Goal: Information Seeking & Learning: Compare options

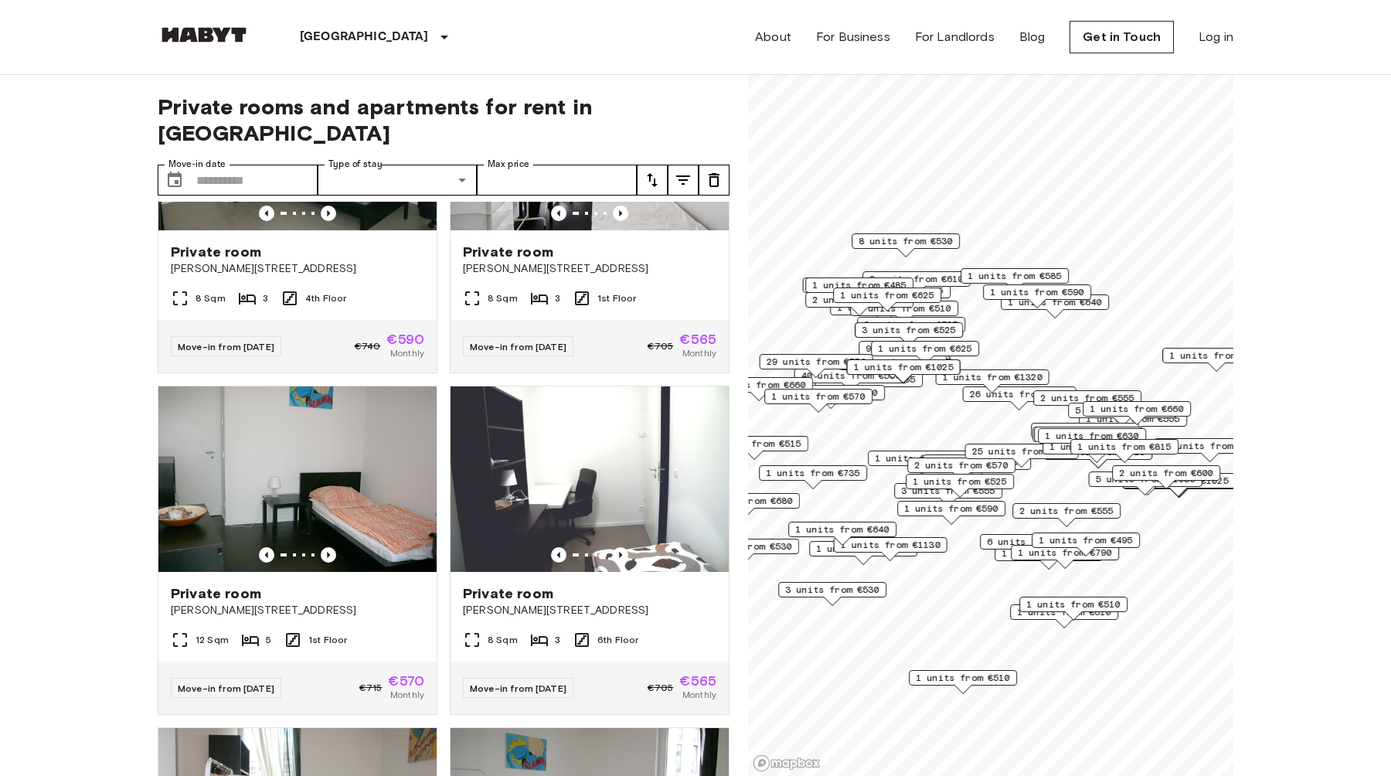
scroll to position [2588, 0]
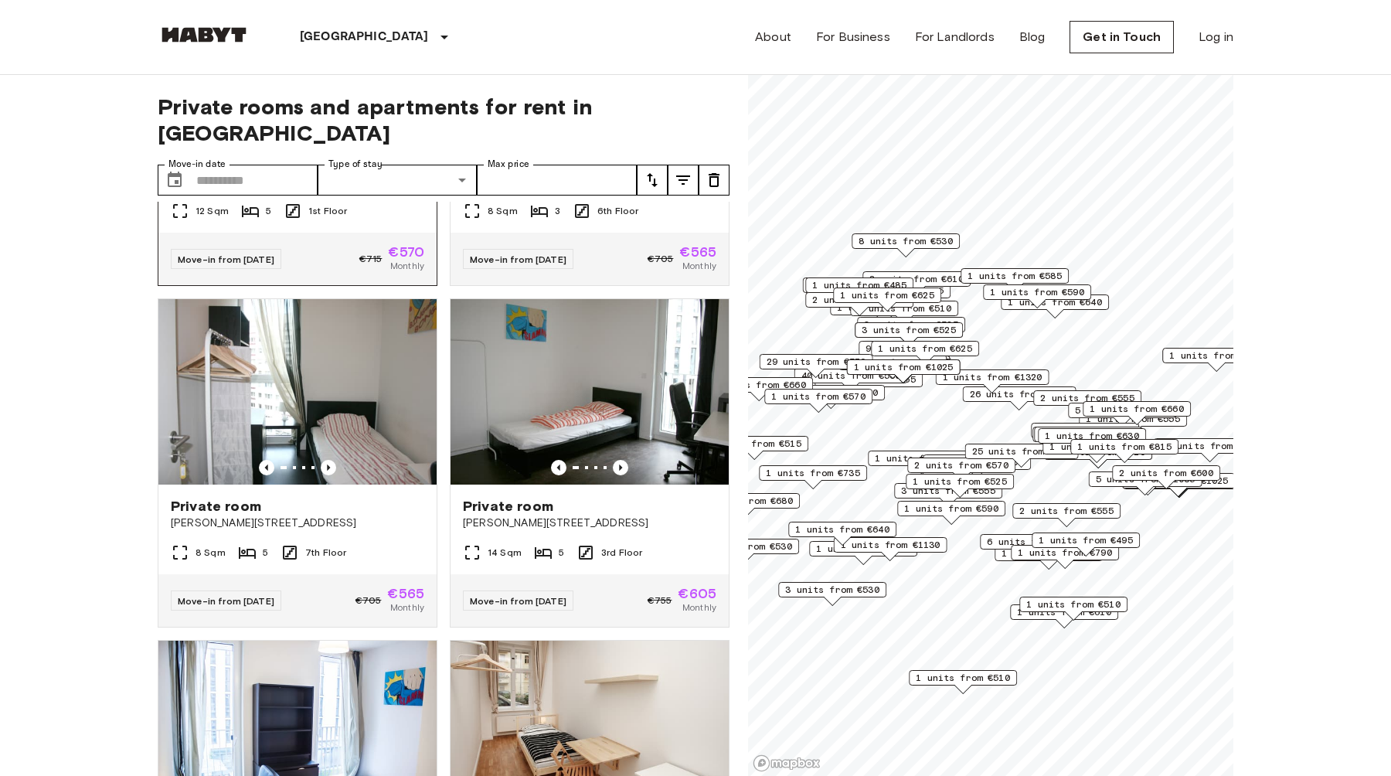
scroll to position [3426, 0]
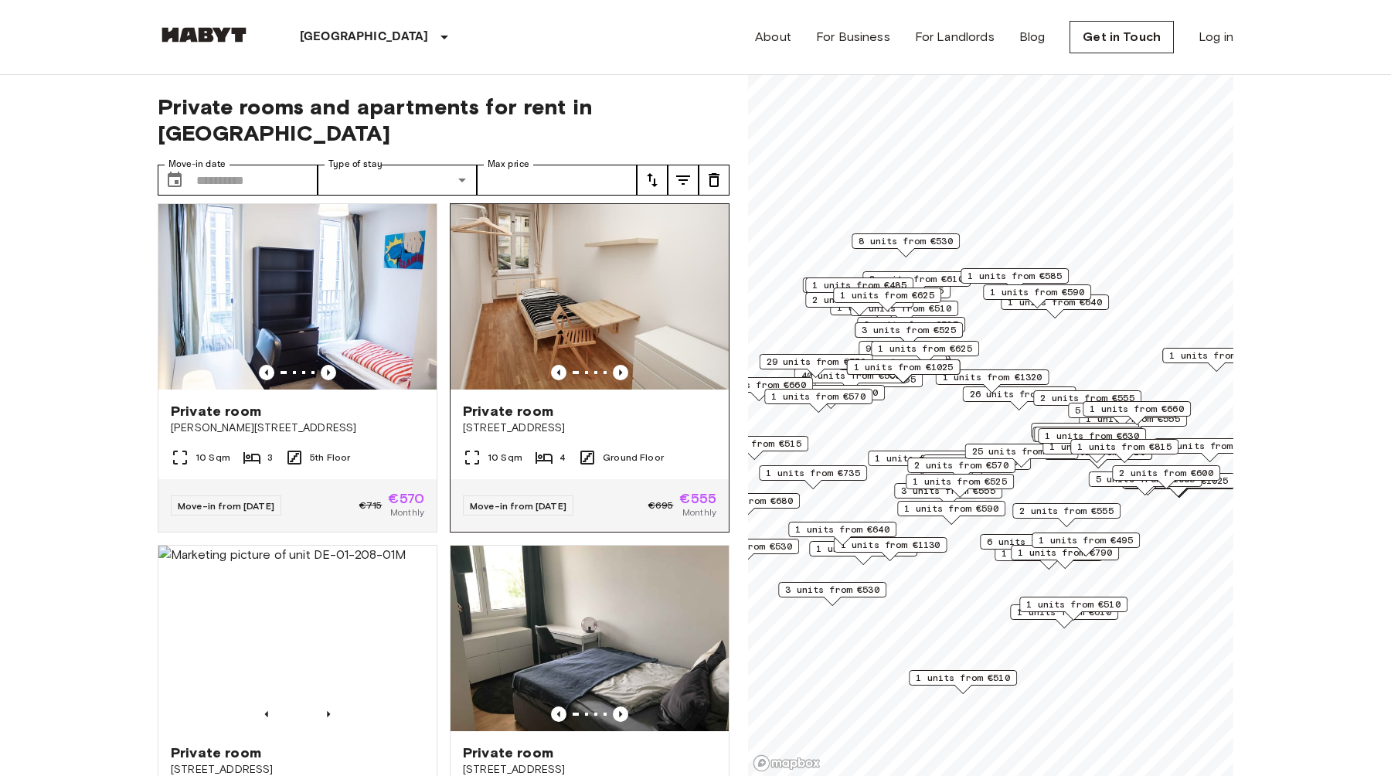
click at [541, 304] on img at bounding box center [590, 296] width 278 height 185
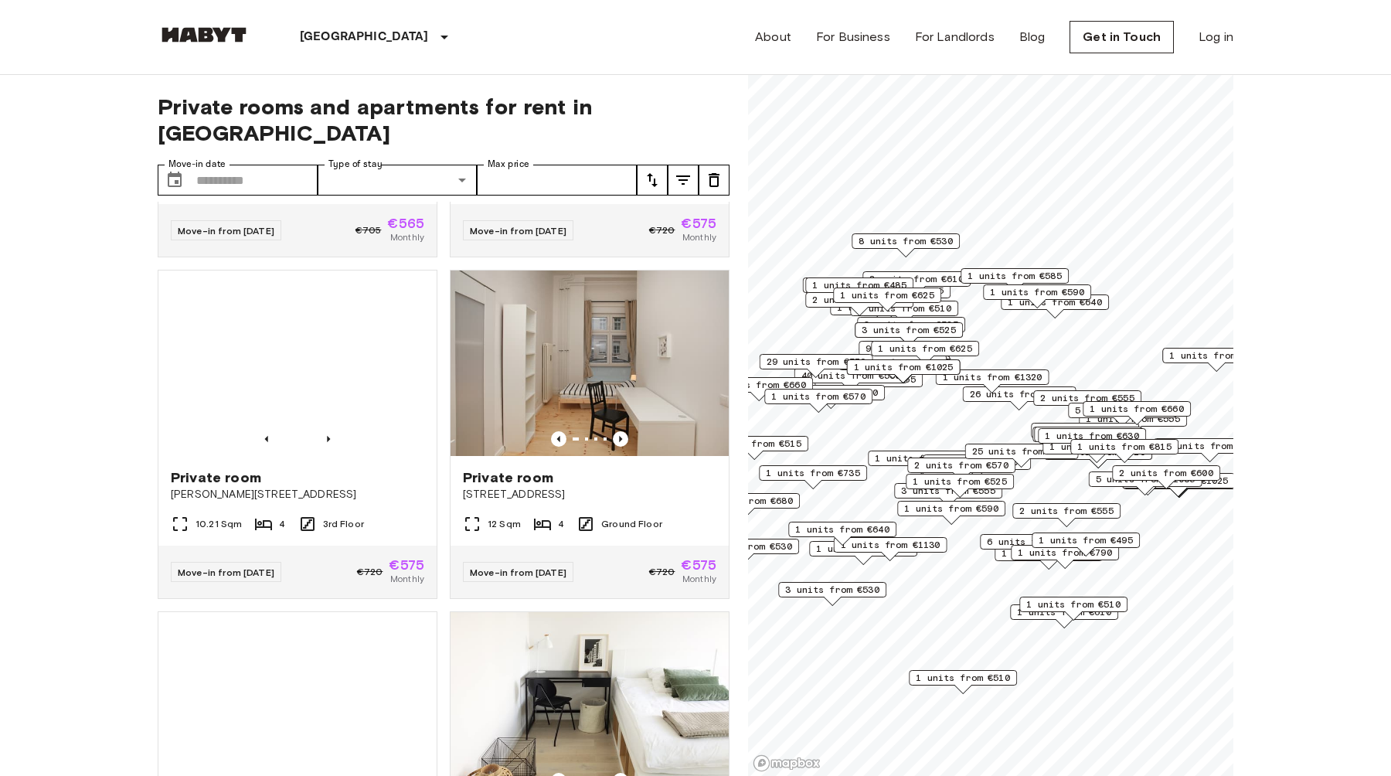
scroll to position [5069, 0]
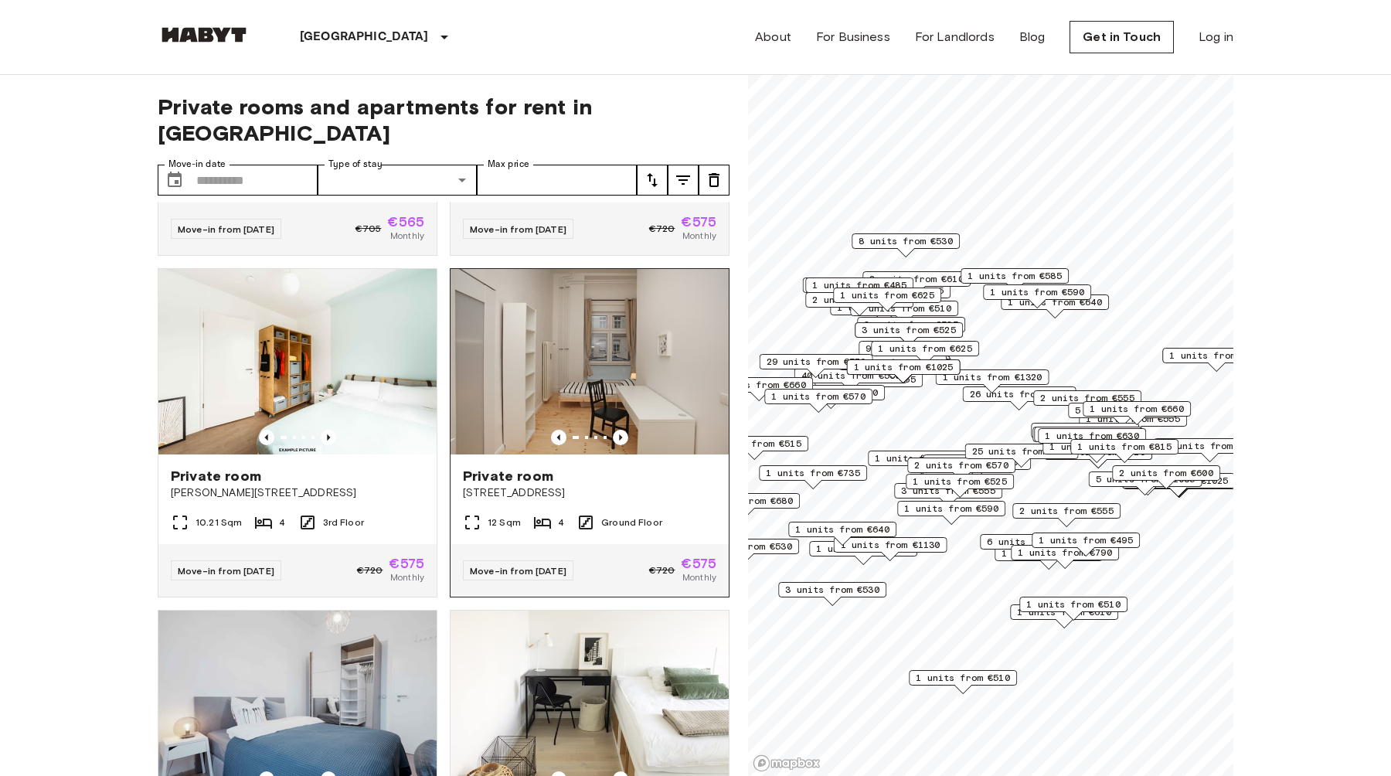
click at [604, 318] on img at bounding box center [590, 361] width 278 height 185
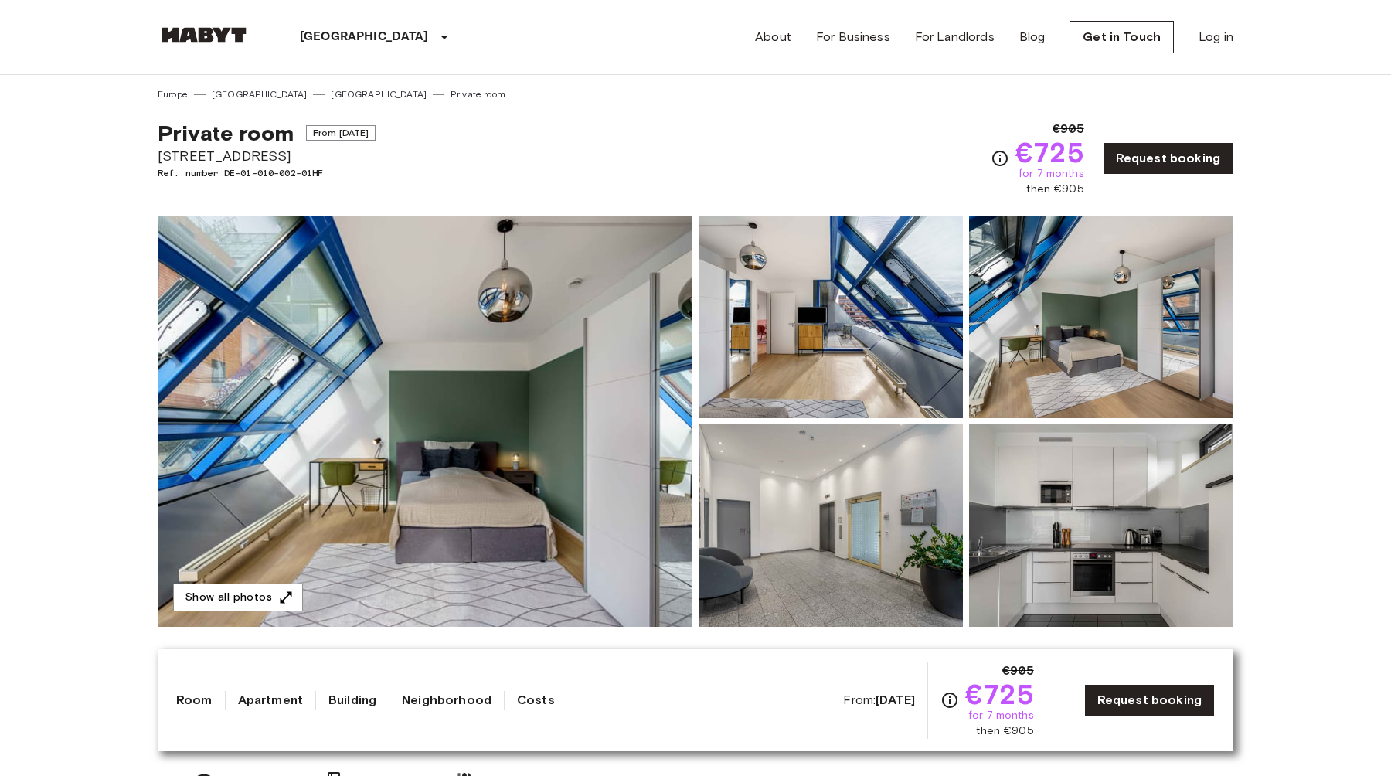
click at [387, 411] on img at bounding box center [425, 421] width 535 height 411
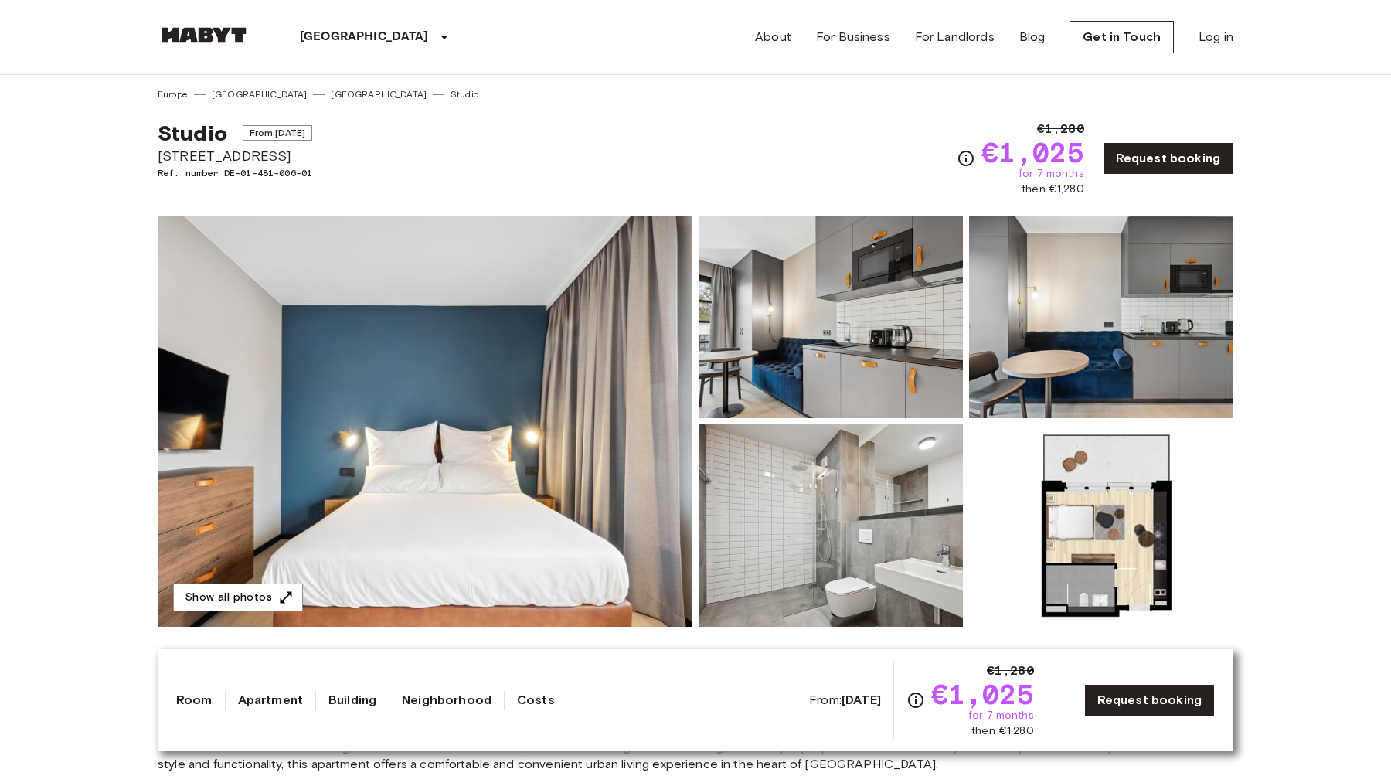
click at [485, 419] on img at bounding box center [425, 421] width 535 height 411
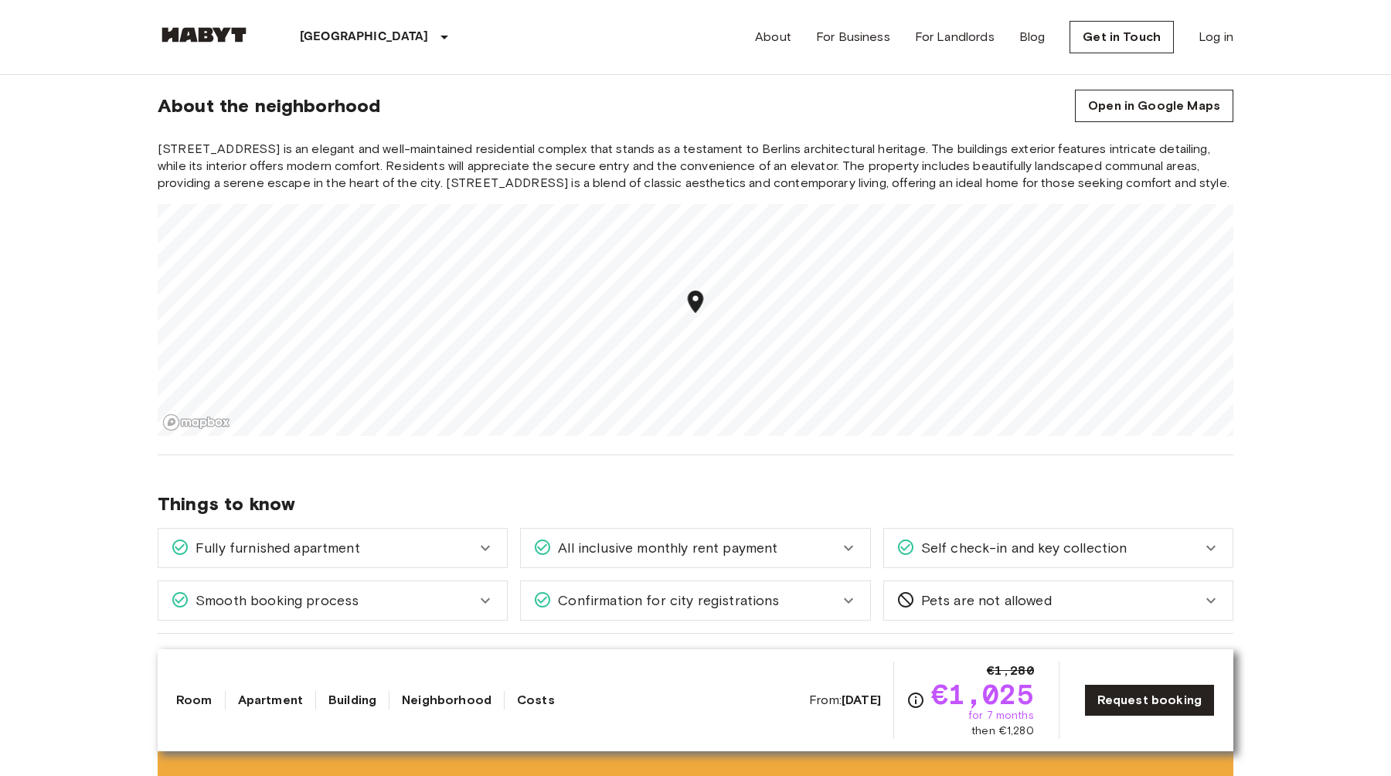
scroll to position [1309, 0]
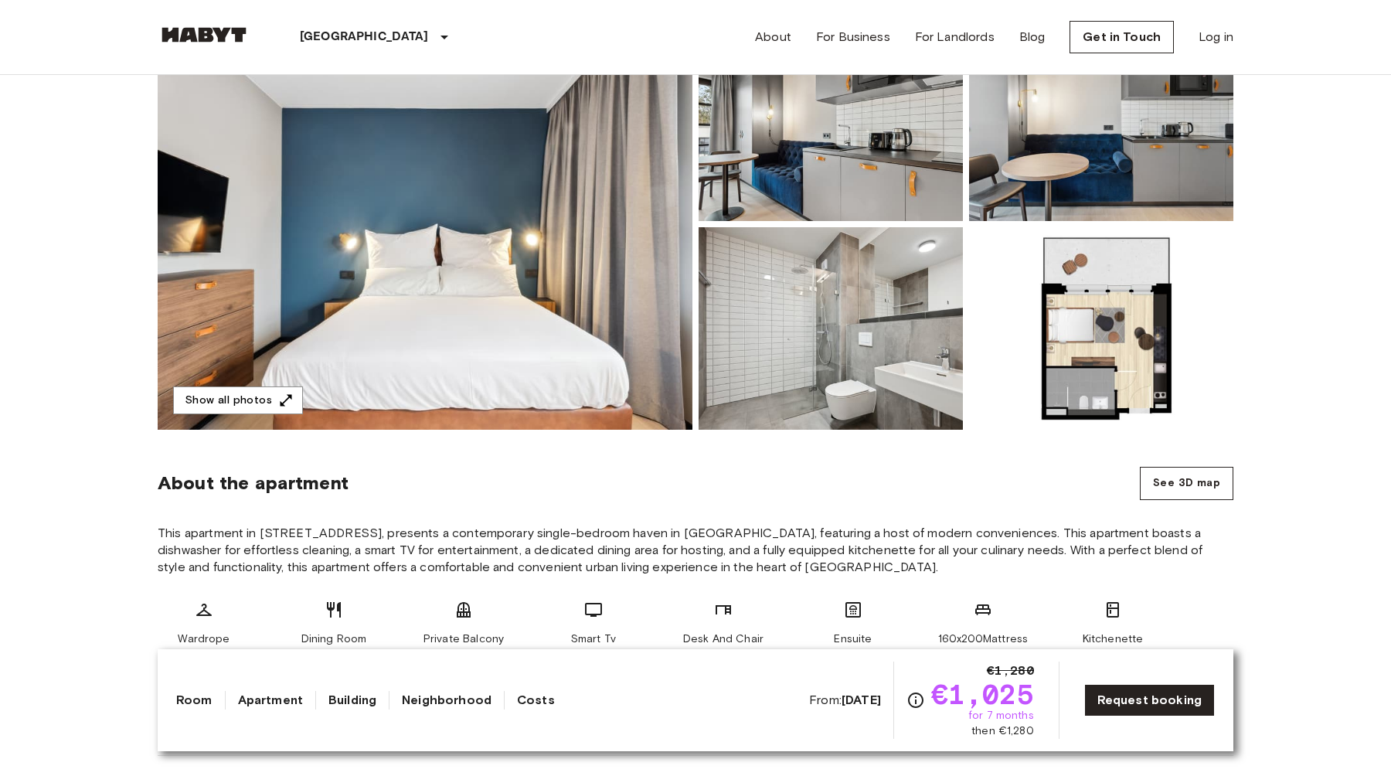
scroll to position [0, 0]
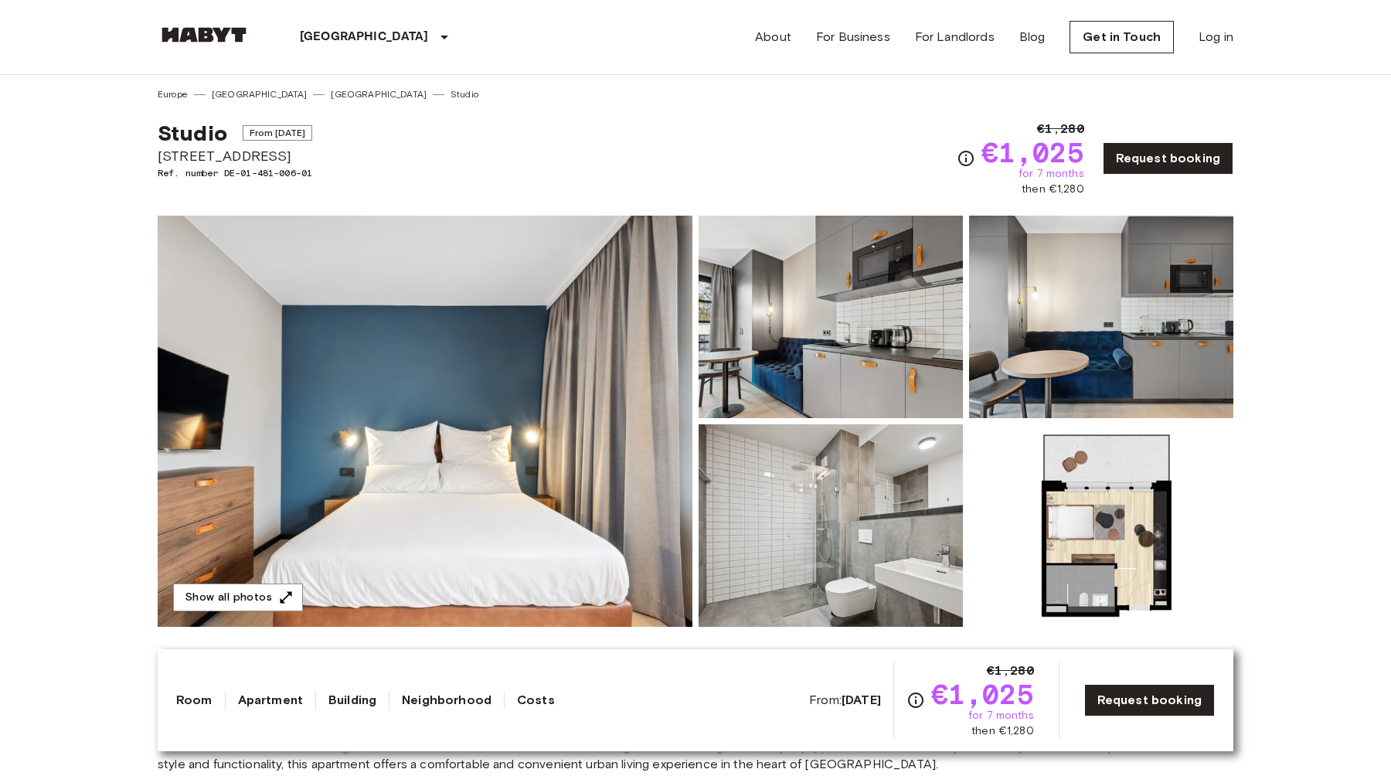
click at [353, 449] on img at bounding box center [425, 421] width 535 height 411
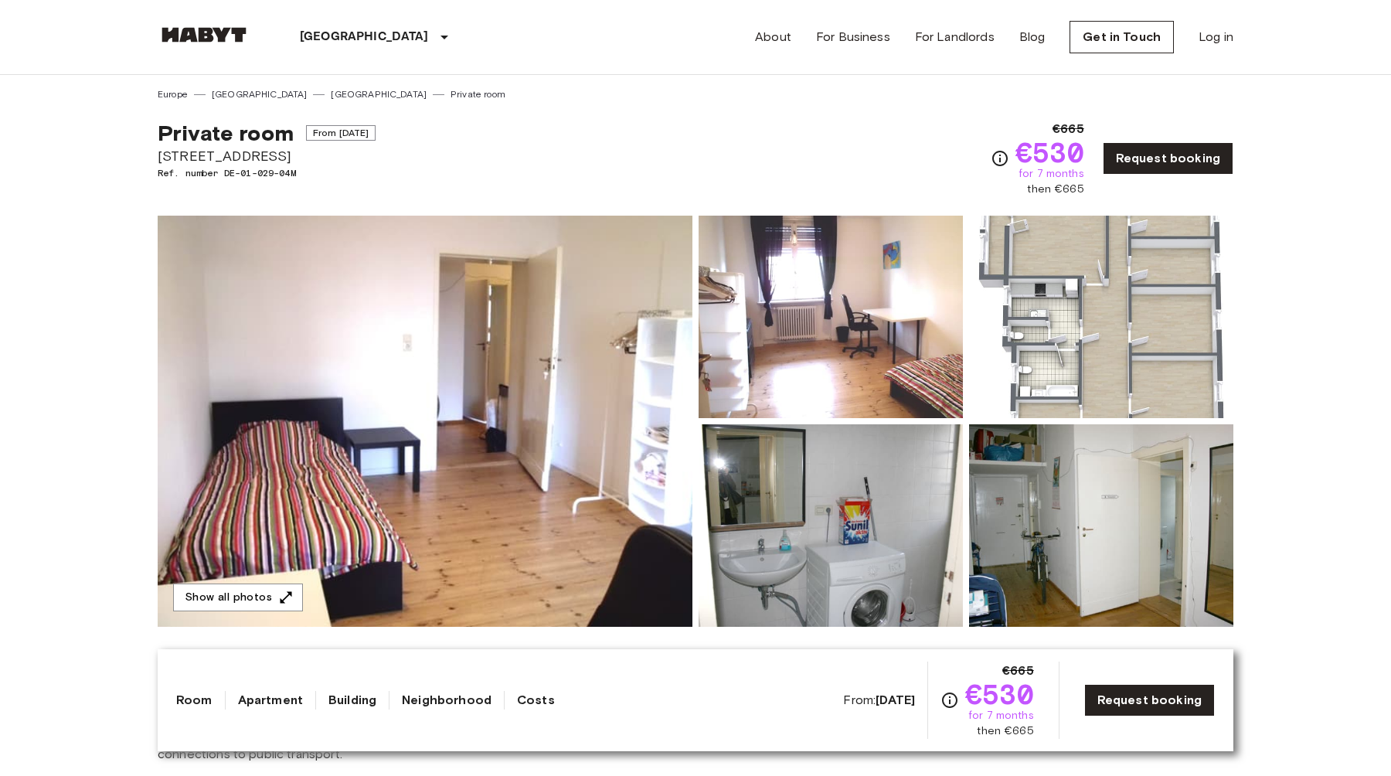
click at [373, 461] on img at bounding box center [425, 421] width 535 height 411
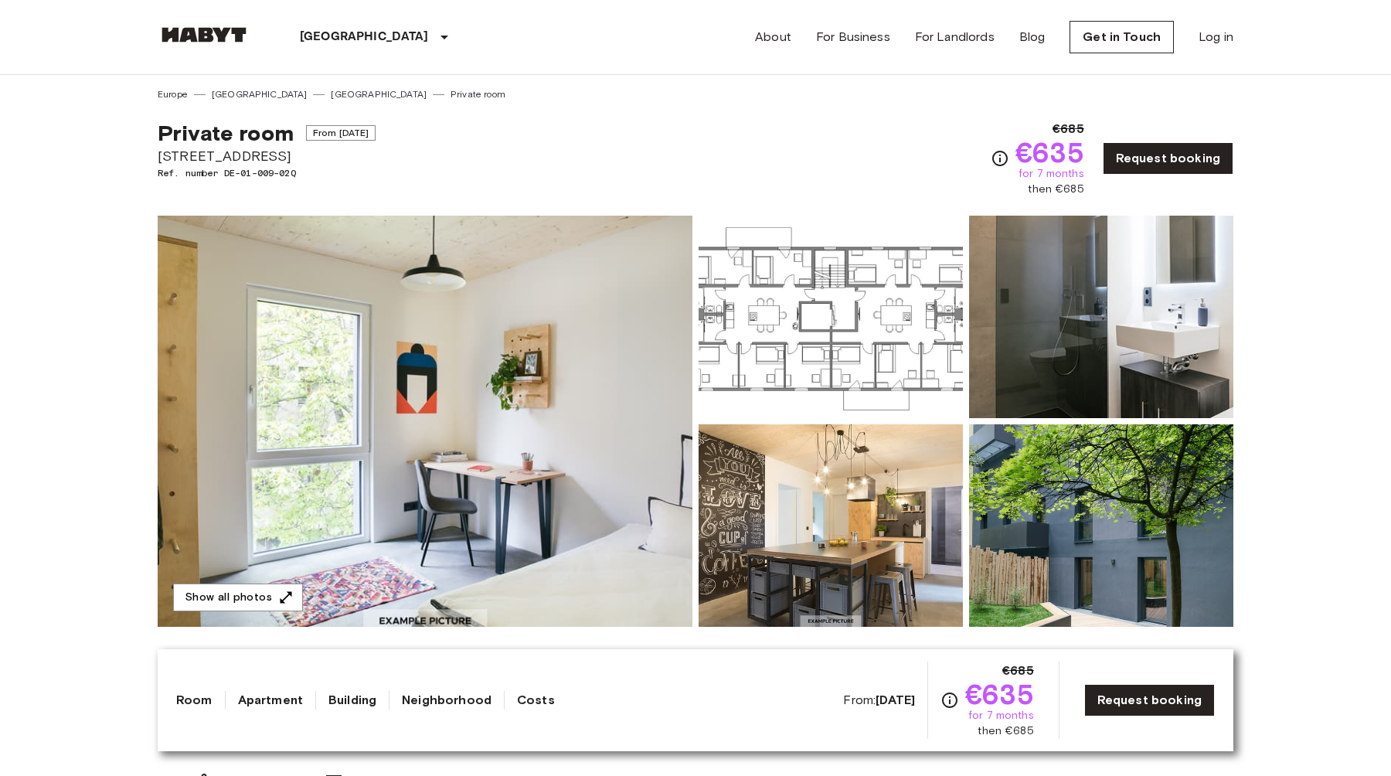
click at [586, 447] on img at bounding box center [425, 421] width 535 height 411
click at [394, 435] on img at bounding box center [425, 421] width 535 height 411
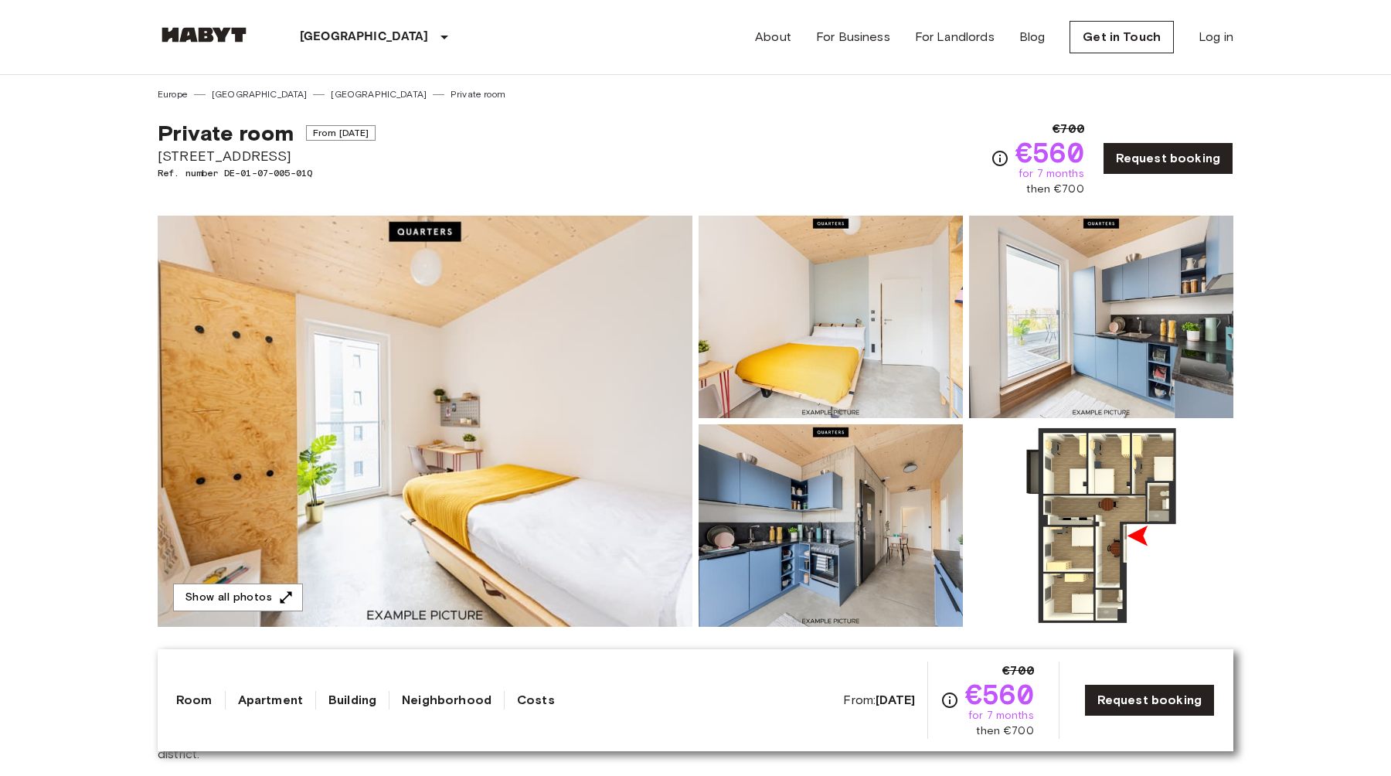
click at [412, 480] on img at bounding box center [425, 421] width 535 height 411
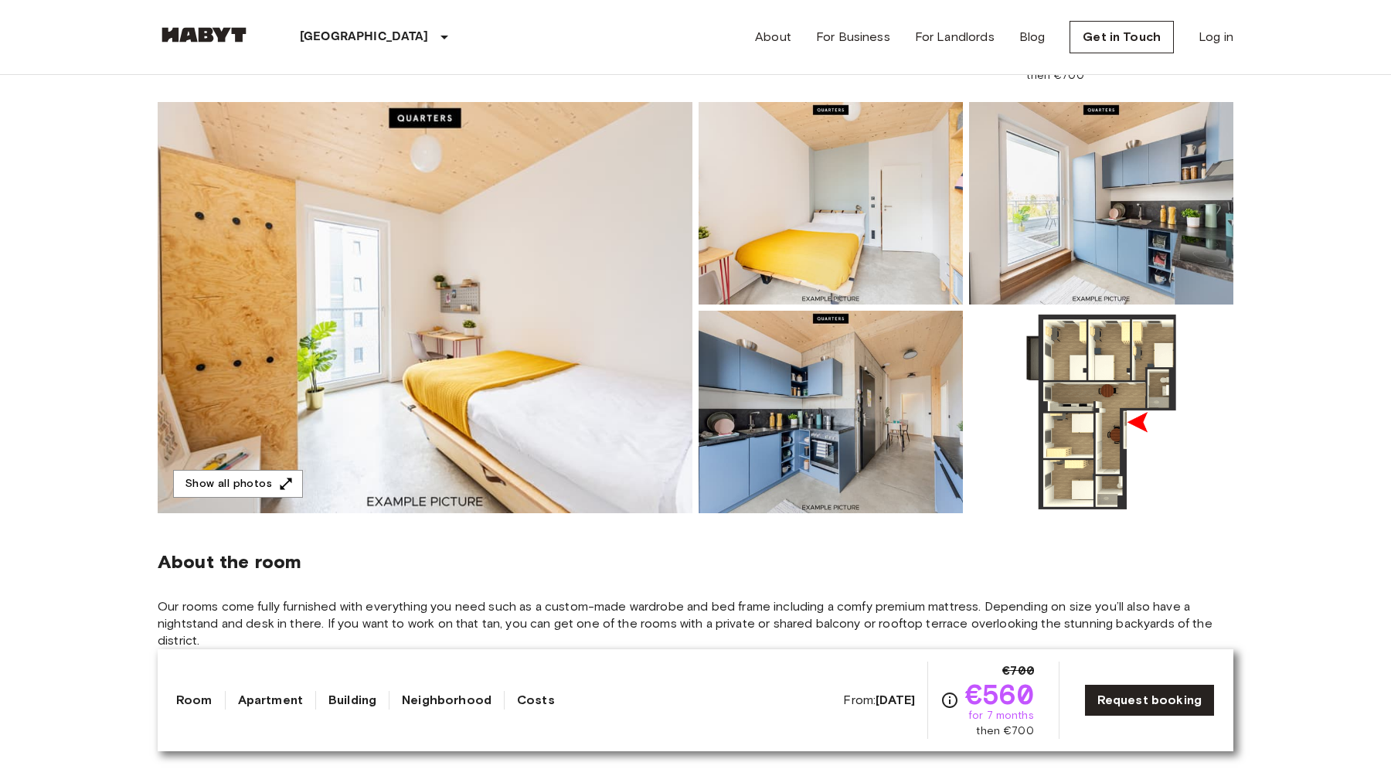
scroll to position [168, 0]
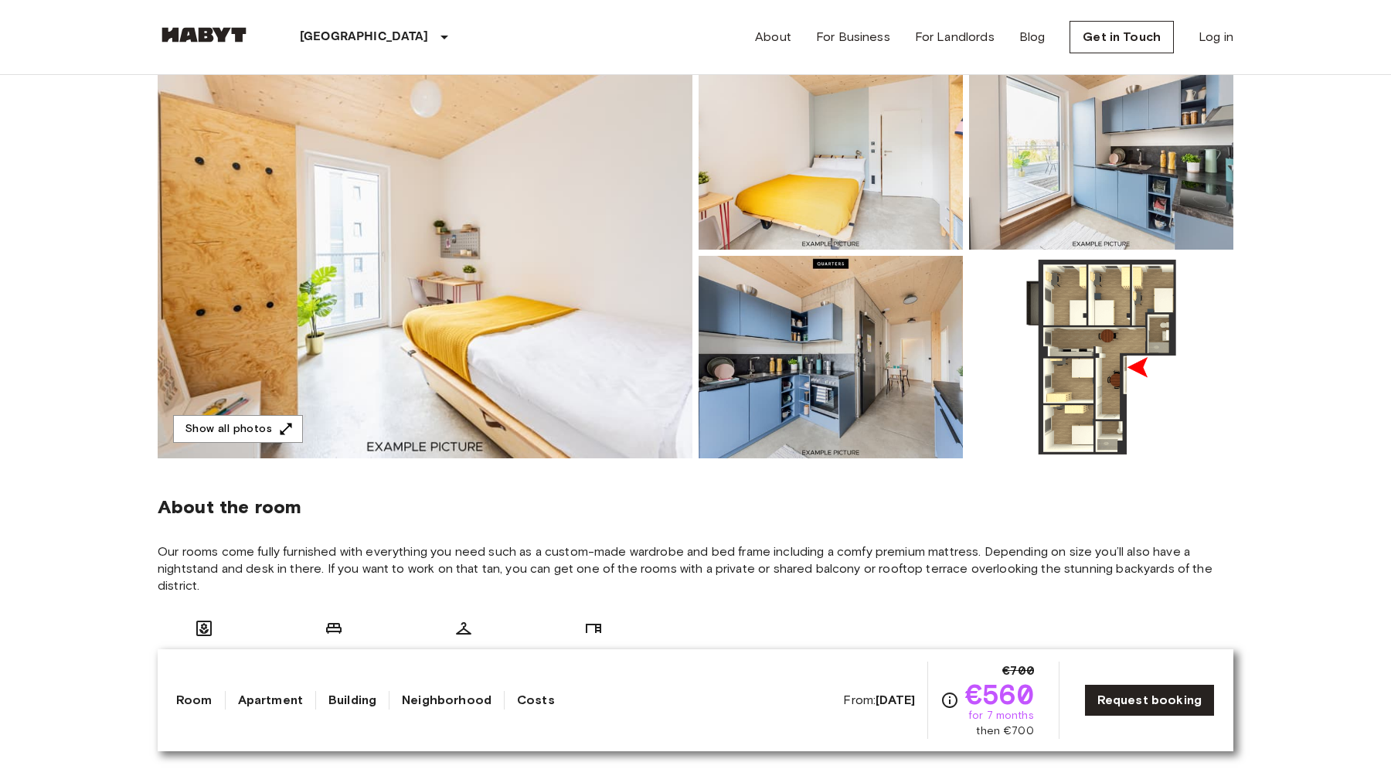
click at [472, 223] on img at bounding box center [425, 252] width 535 height 411
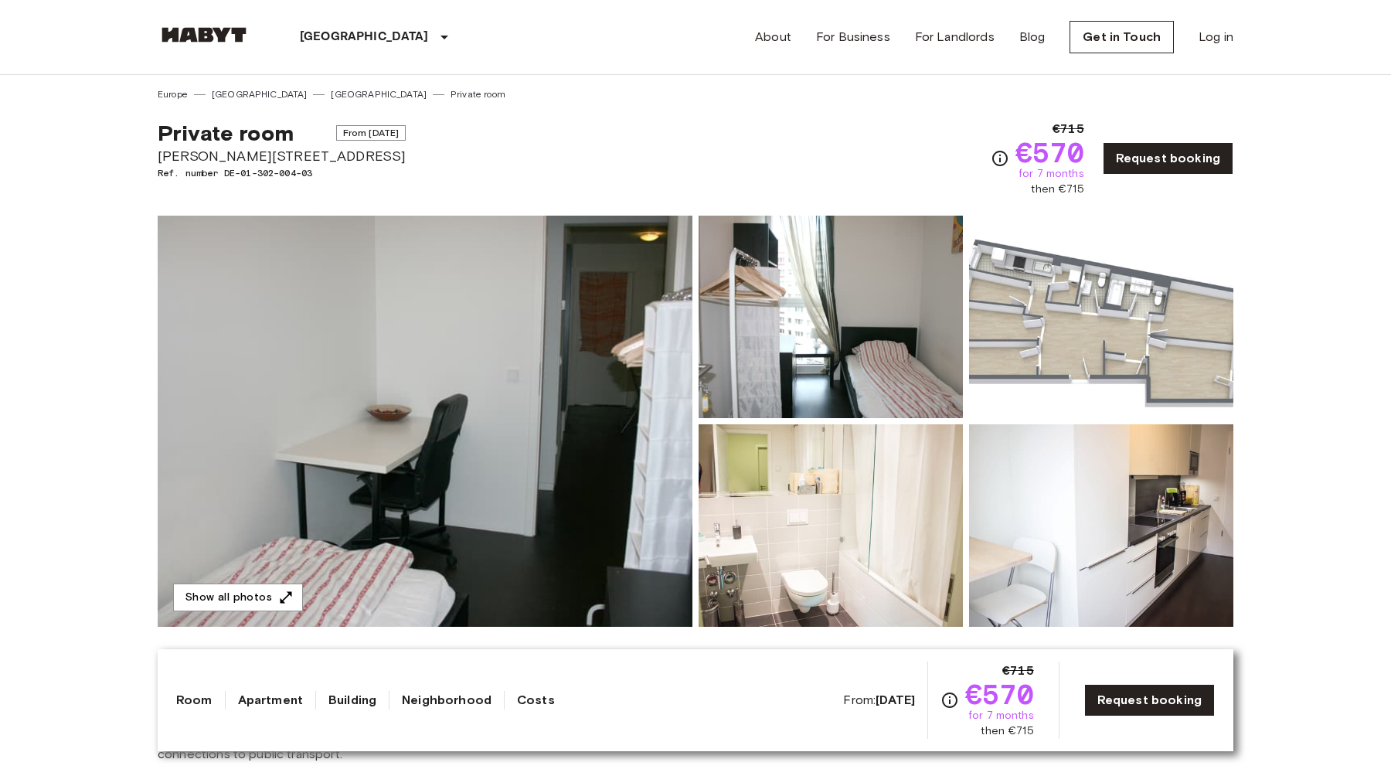
click at [465, 433] on img at bounding box center [425, 421] width 535 height 411
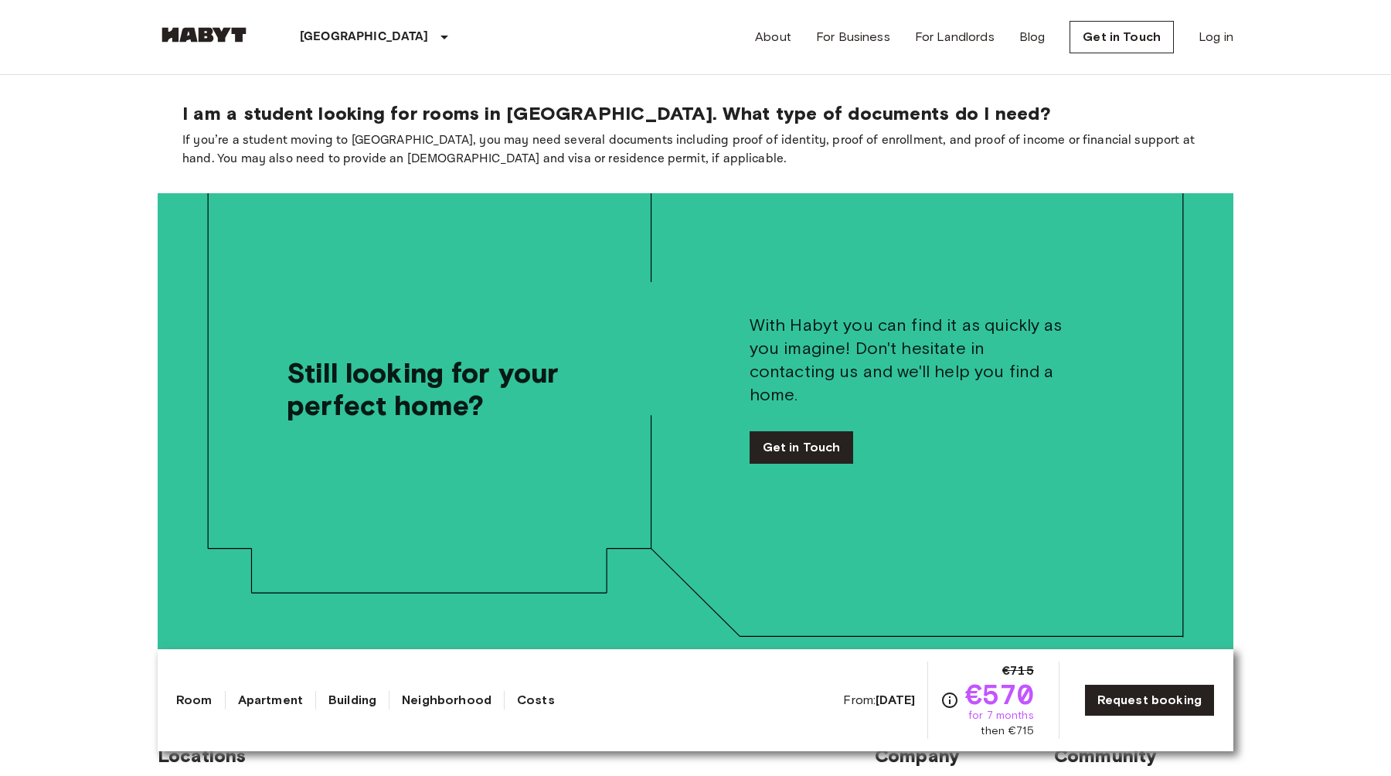
scroll to position [3818, 0]
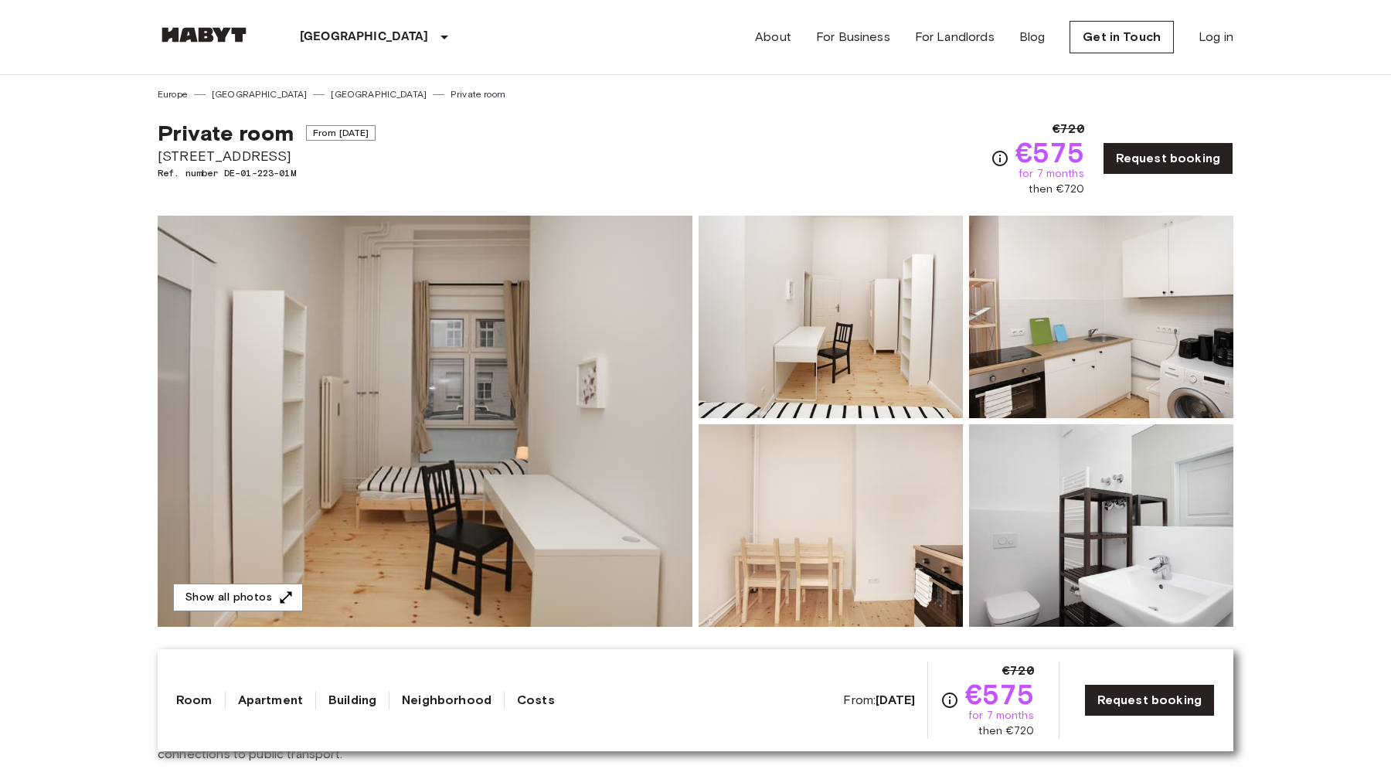
click at [429, 495] on img at bounding box center [425, 421] width 535 height 411
